Goal: Check status: Check status

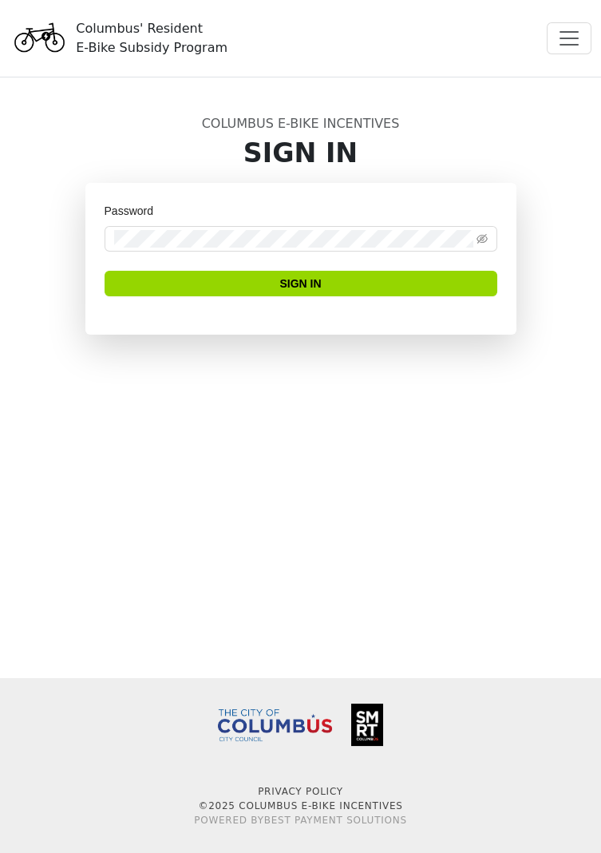
click at [342, 157] on h1 "Sign In" at bounding box center [301, 153] width 412 height 32
click at [568, 30] on span "Toggle navigation" at bounding box center [569, 38] width 24 height 24
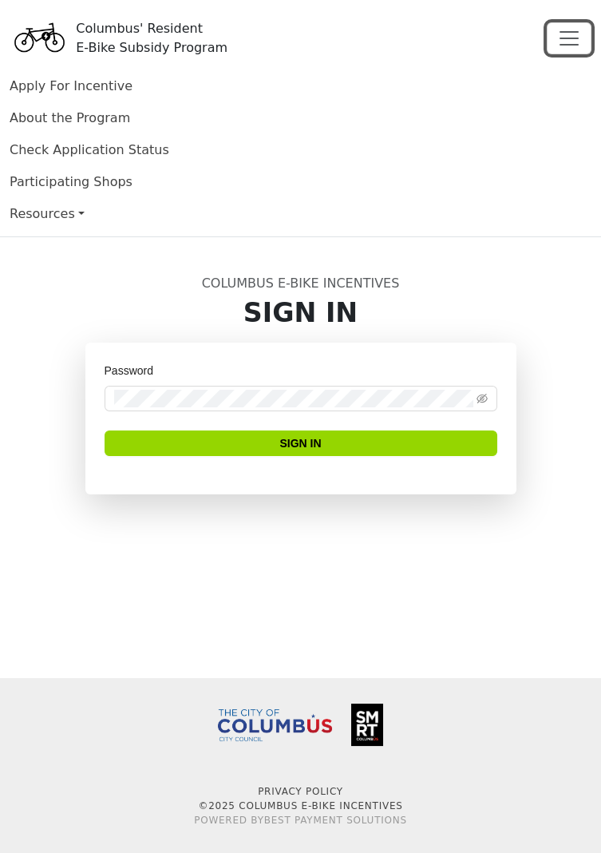
click at [568, 28] on span "Toggle navigation" at bounding box center [569, 38] width 24 height 24
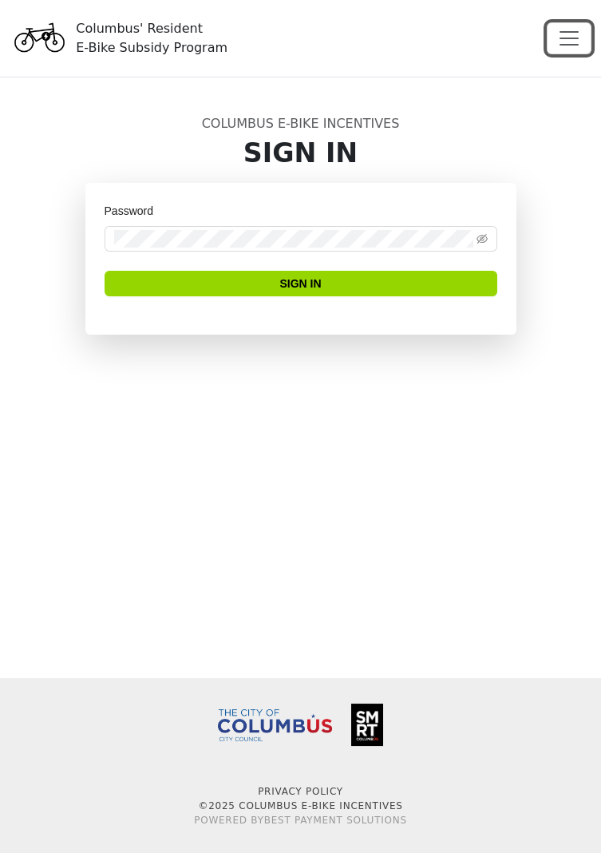
click at [568, 30] on span "Toggle navigation" at bounding box center [569, 38] width 24 height 24
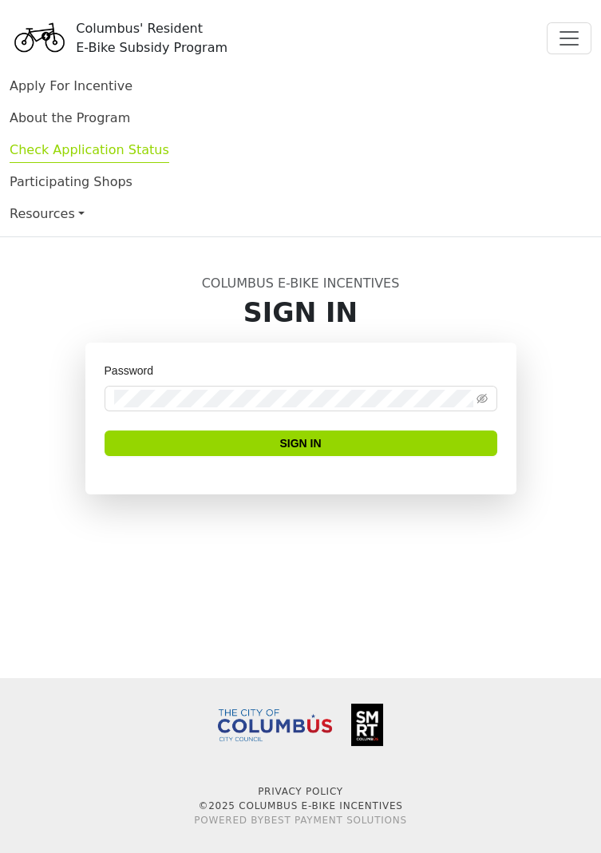
click at [113, 149] on link "Check Application Status" at bounding box center [90, 152] width 160 height 21
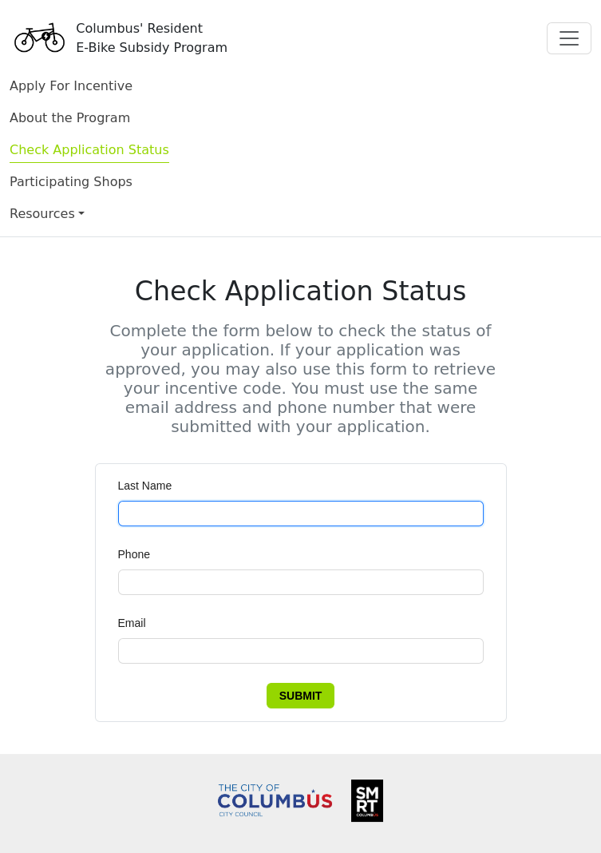
click at [408, 500] on input "Last Name" at bounding box center [301, 513] width 366 height 26
type input "******"
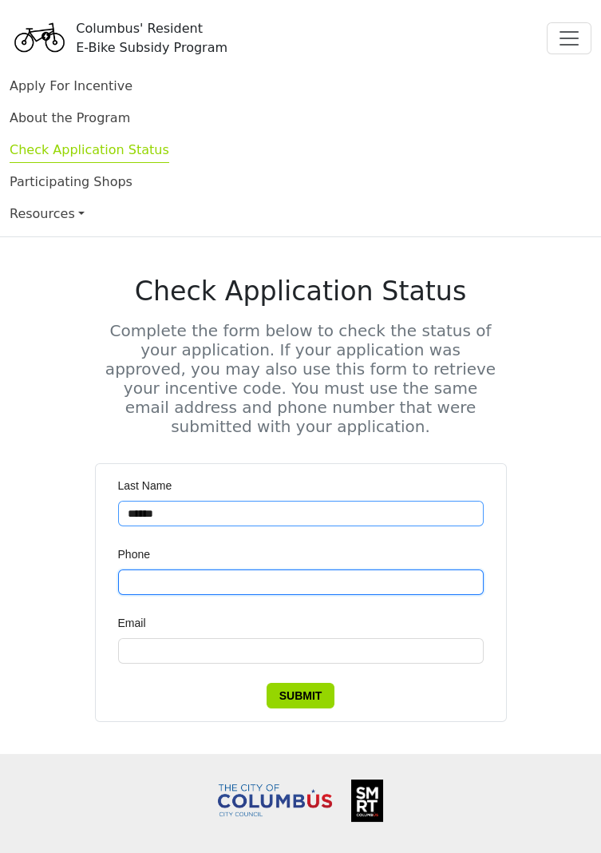
type input "**********"
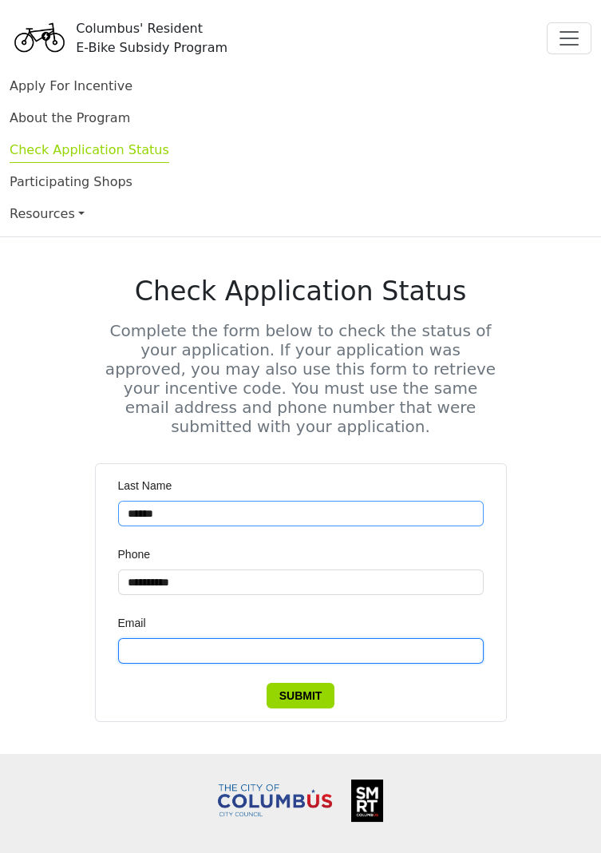
type input "**********"
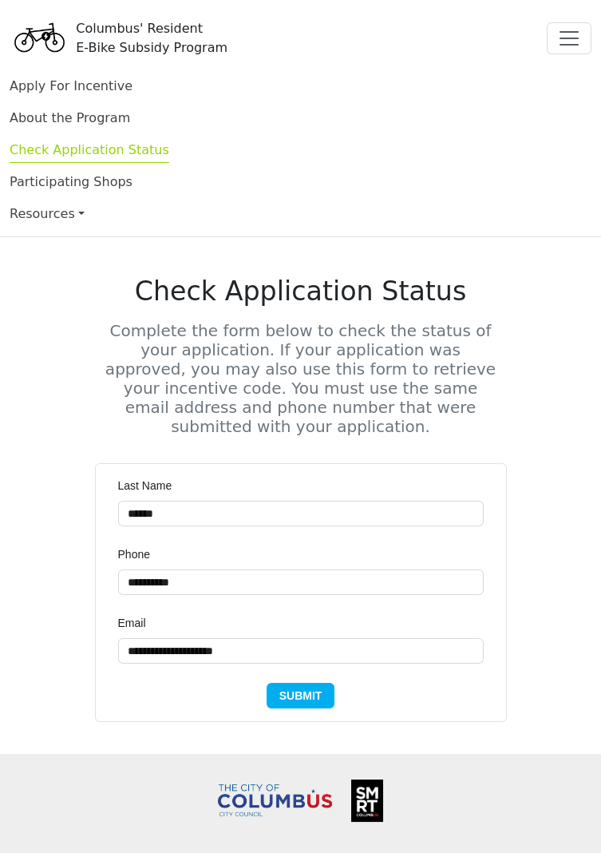
click at [315, 686] on span "Submit" at bounding box center [300, 695] width 43 height 18
click at [83, 85] on link "Apply For Incentive" at bounding box center [71, 88] width 123 height 21
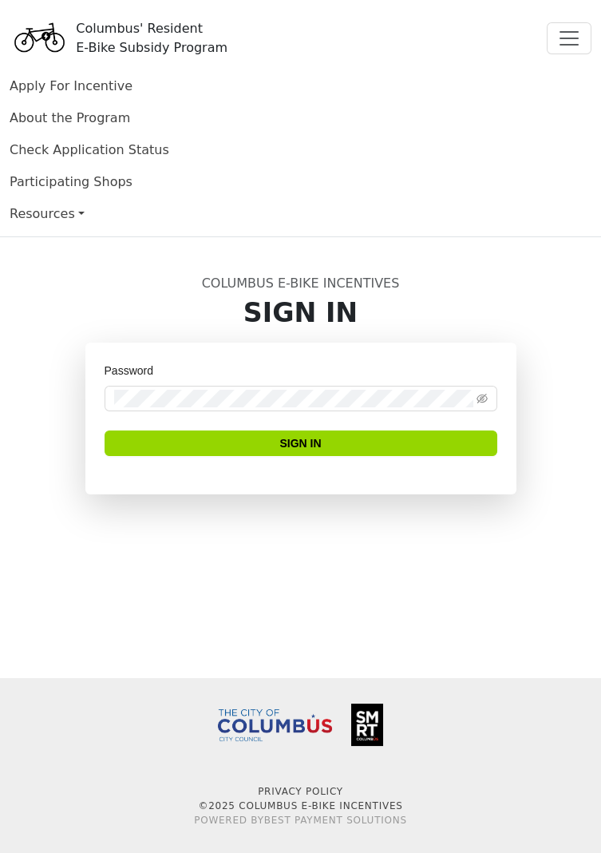
click at [417, 370] on div "Password" at bounding box center [301, 374] width 393 height 24
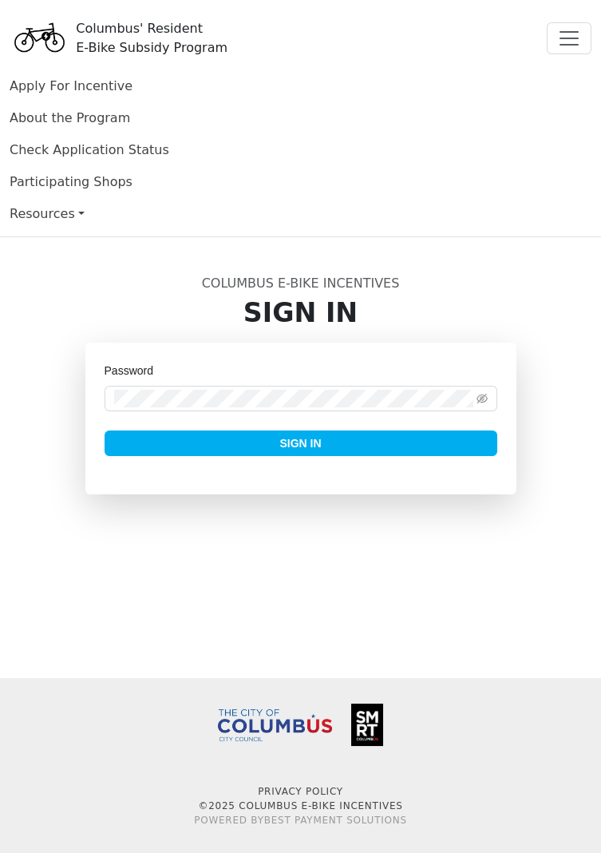
click at [307, 439] on span "Sign In" at bounding box center [300, 443] width 42 height 18
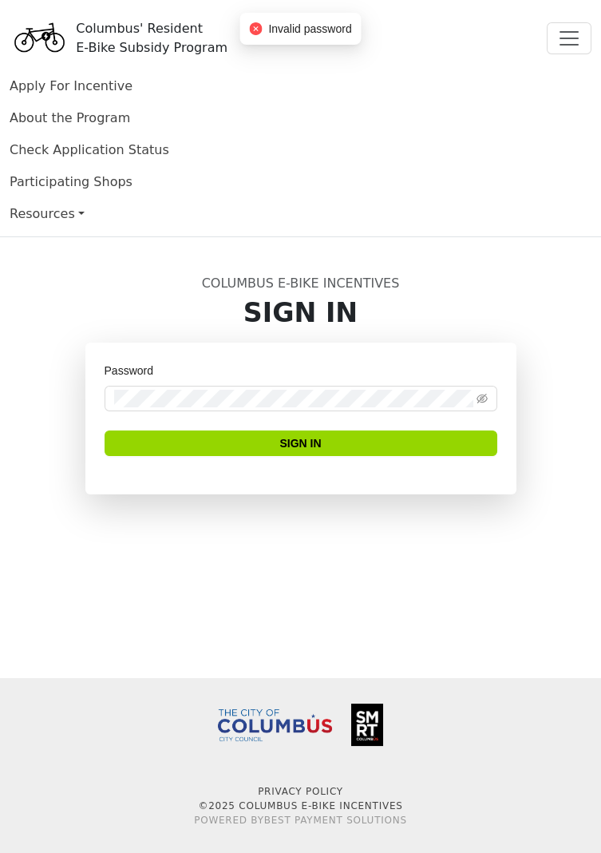
click at [97, 104] on span "About the Program" at bounding box center [301, 118] width 582 height 32
click at [331, 318] on h1 "Sign In" at bounding box center [301, 313] width 412 height 32
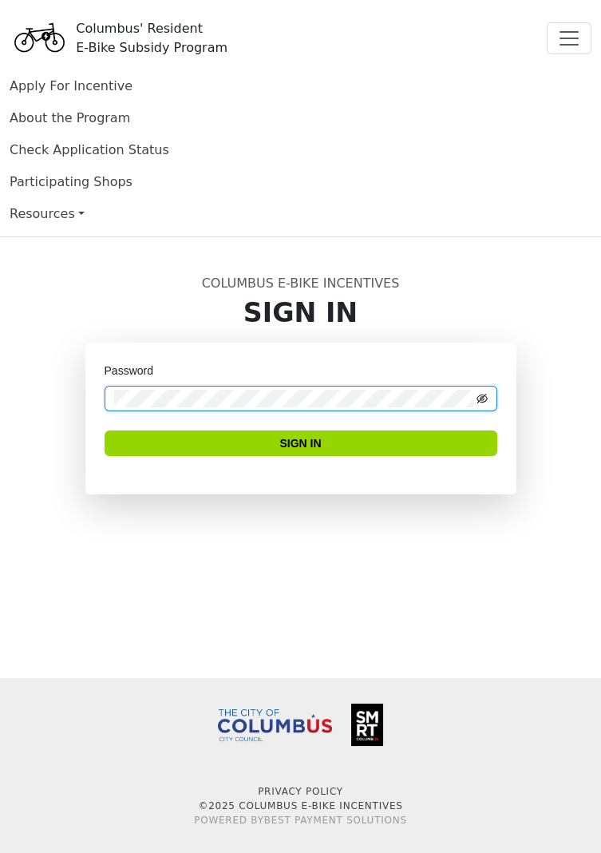
click at [482, 398] on icon "eye-invisible" at bounding box center [482, 398] width 11 height 11
click at [562, 38] on span "Toggle navigation" at bounding box center [569, 38] width 24 height 24
